Goal: Check status: Check status

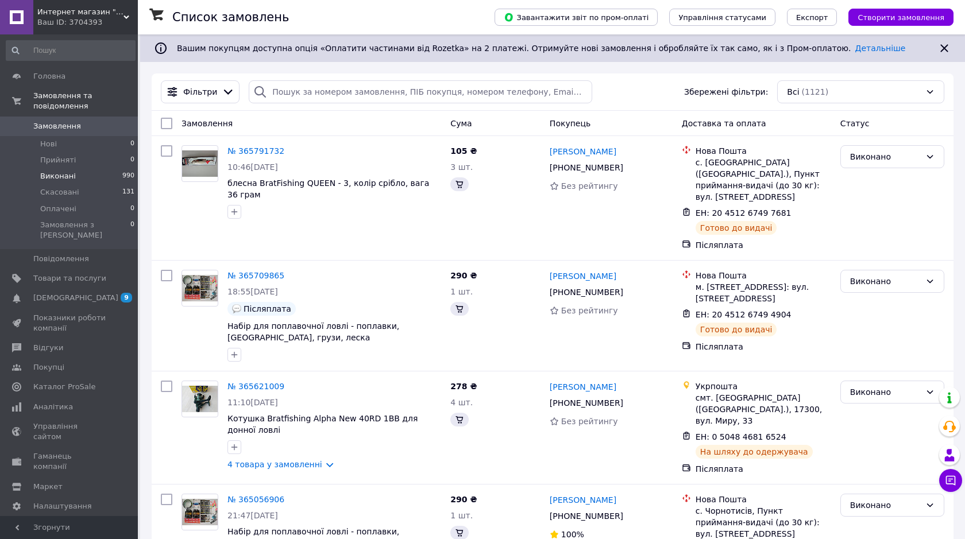
click at [56, 171] on span "Виконані" at bounding box center [58, 176] width 36 height 10
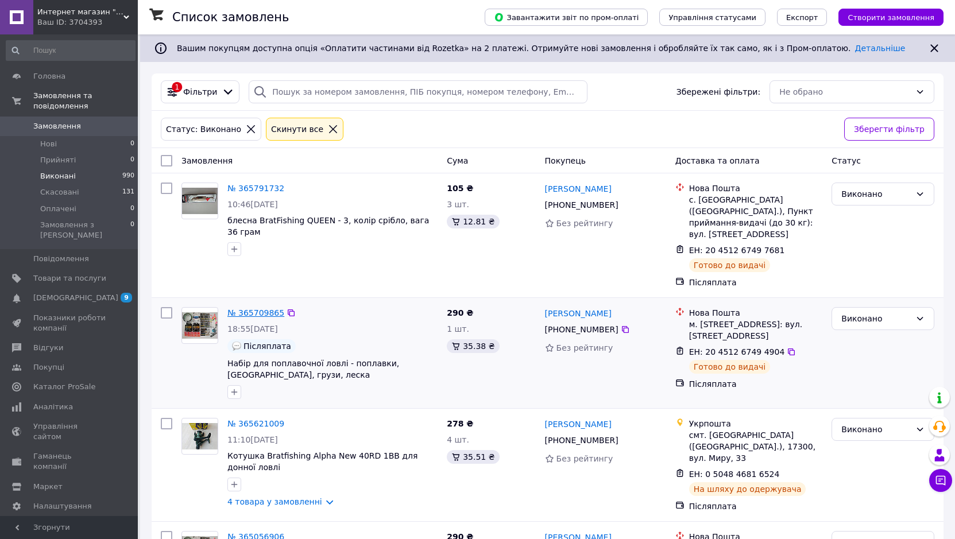
click at [264, 308] on link "№ 365709865" at bounding box center [255, 312] width 57 height 9
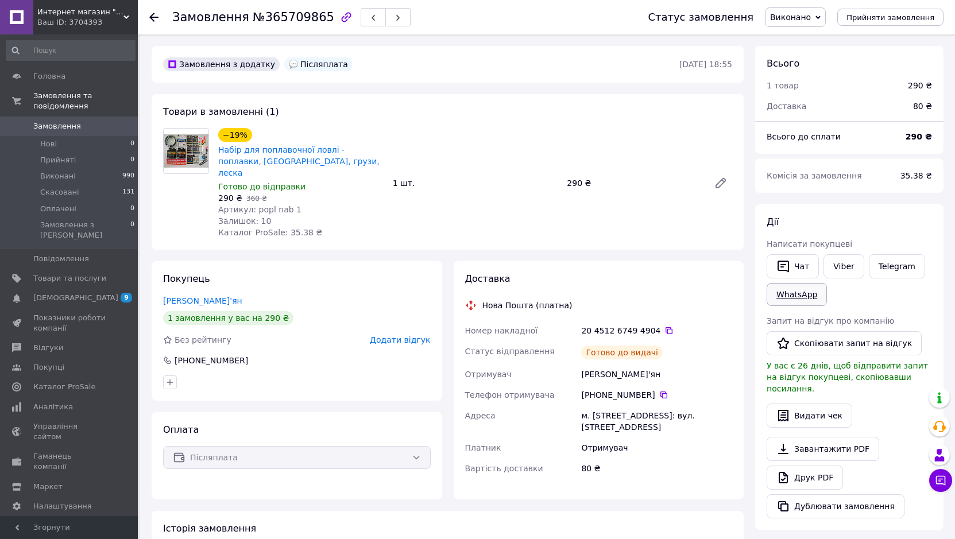
click at [778, 286] on link "WhatsApp" at bounding box center [797, 294] width 60 height 23
click at [792, 268] on button "Чат" at bounding box center [793, 266] width 52 height 24
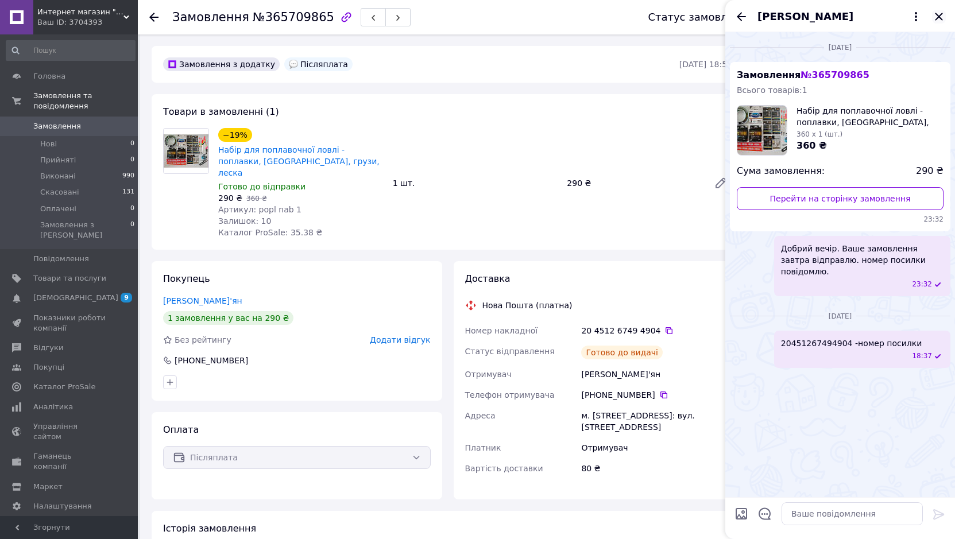
click at [942, 14] on icon "Закрити" at bounding box center [938, 16] width 7 height 7
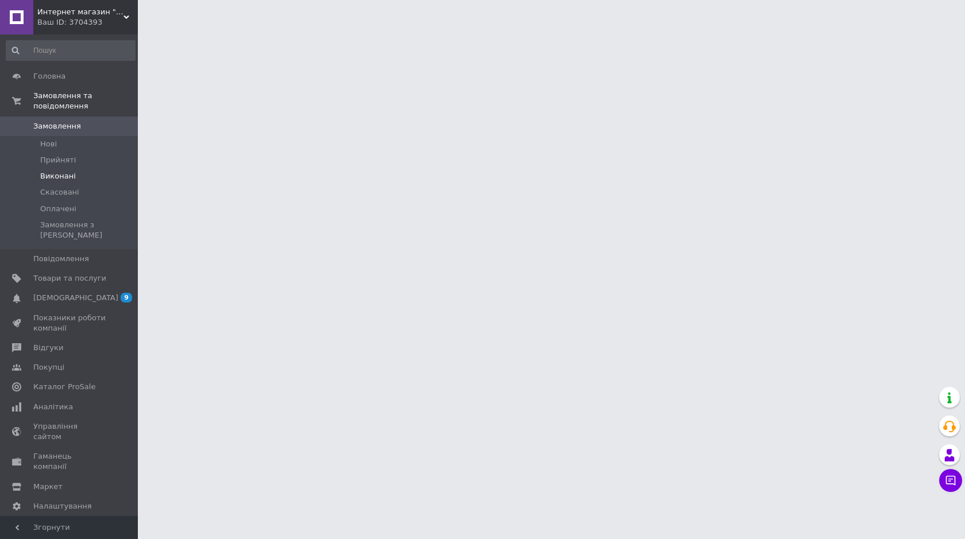
click at [52, 171] on span "Виконані" at bounding box center [58, 176] width 36 height 10
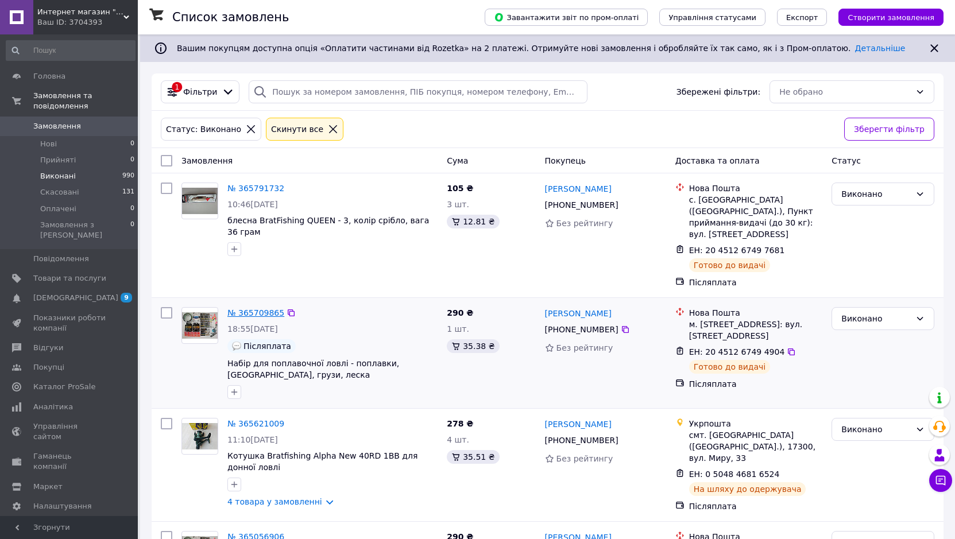
click at [264, 308] on link "№ 365709865" at bounding box center [255, 312] width 57 height 9
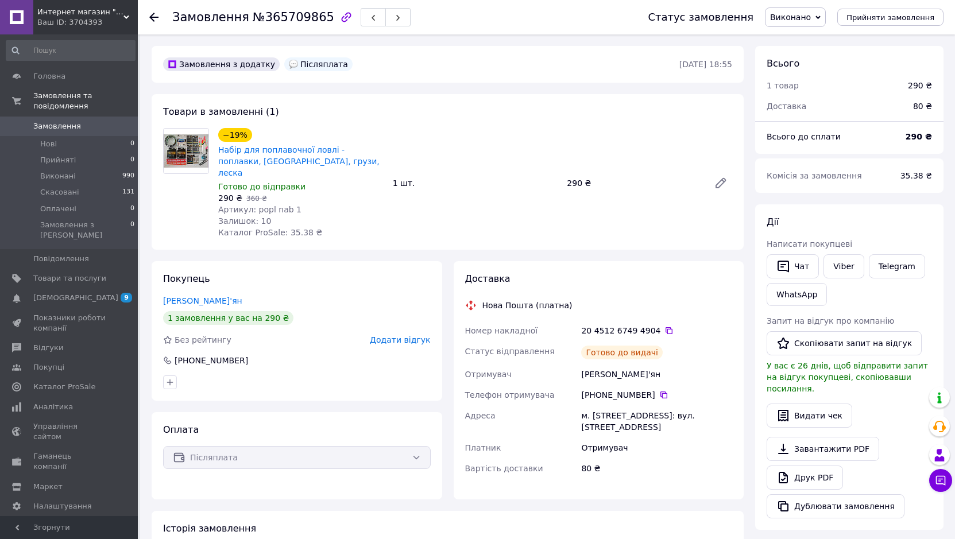
click at [289, 63] on img at bounding box center [293, 64] width 9 height 9
click at [289, 64] on img at bounding box center [293, 64] width 9 height 9
click at [787, 265] on icon "button" at bounding box center [783, 267] width 14 height 14
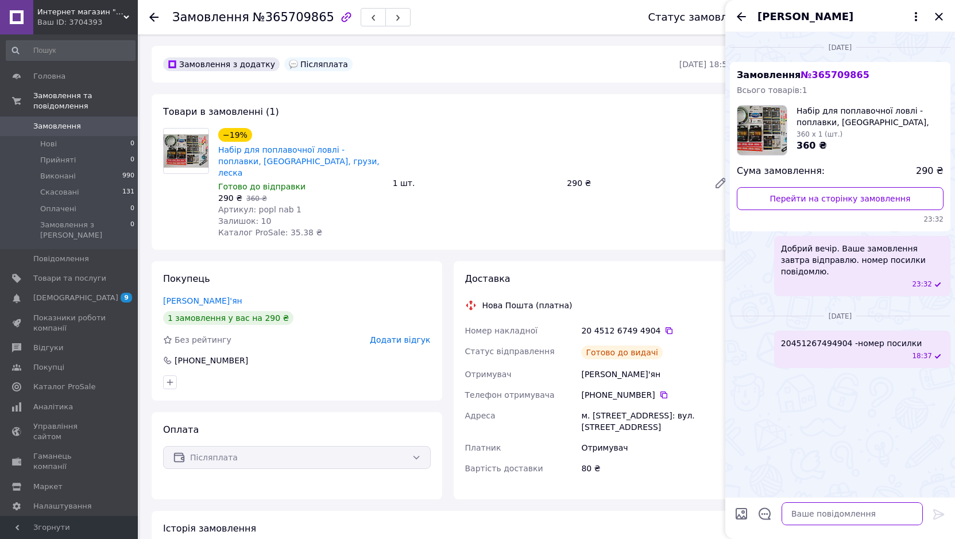
click at [852, 519] on textarea at bounding box center [852, 513] width 141 height 23
type textarea "добрий день. Заберіть посилку. прибула 2 дні назад у віаше відділення"
